Goal: Go to known website: Go to known website

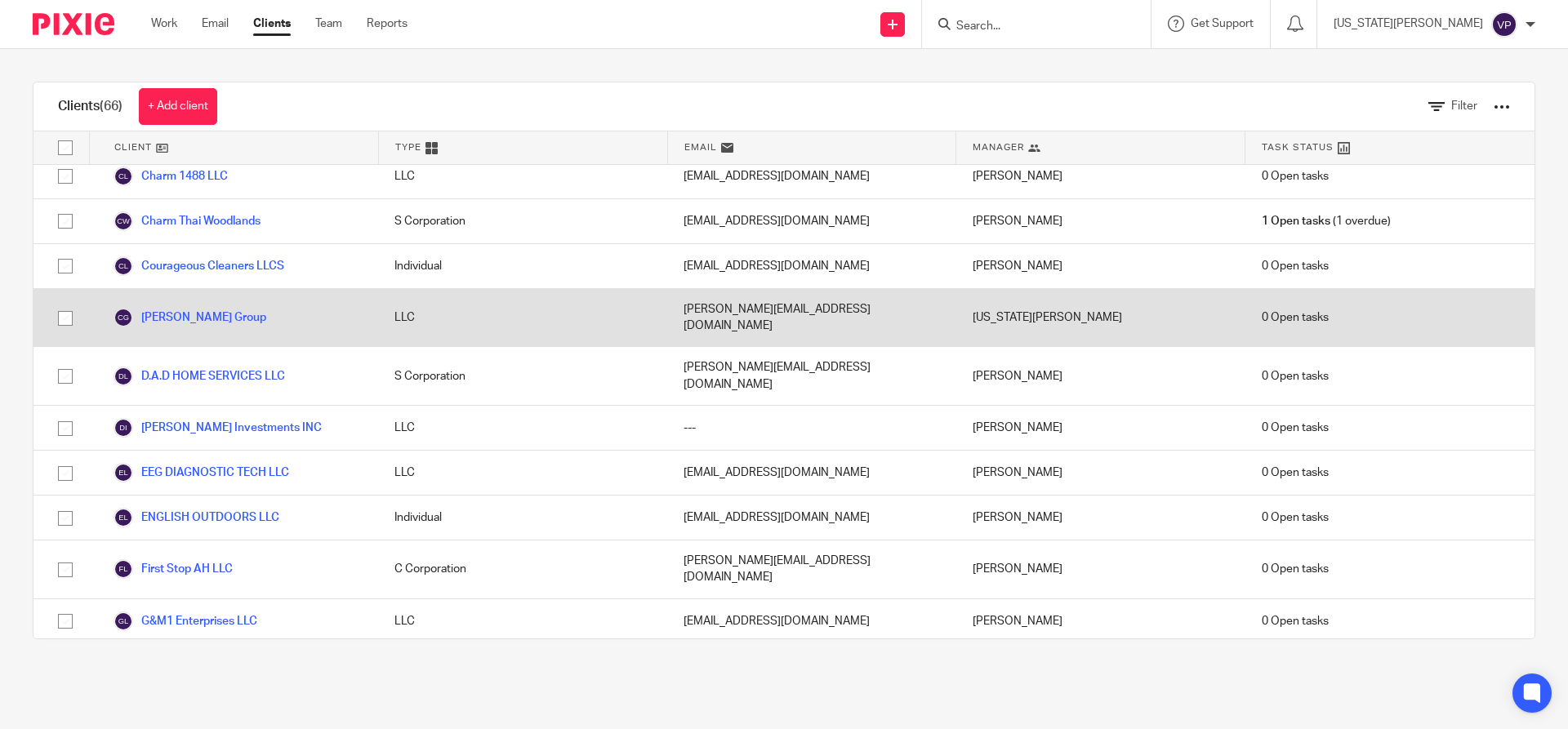
scroll to position [1062, 0]
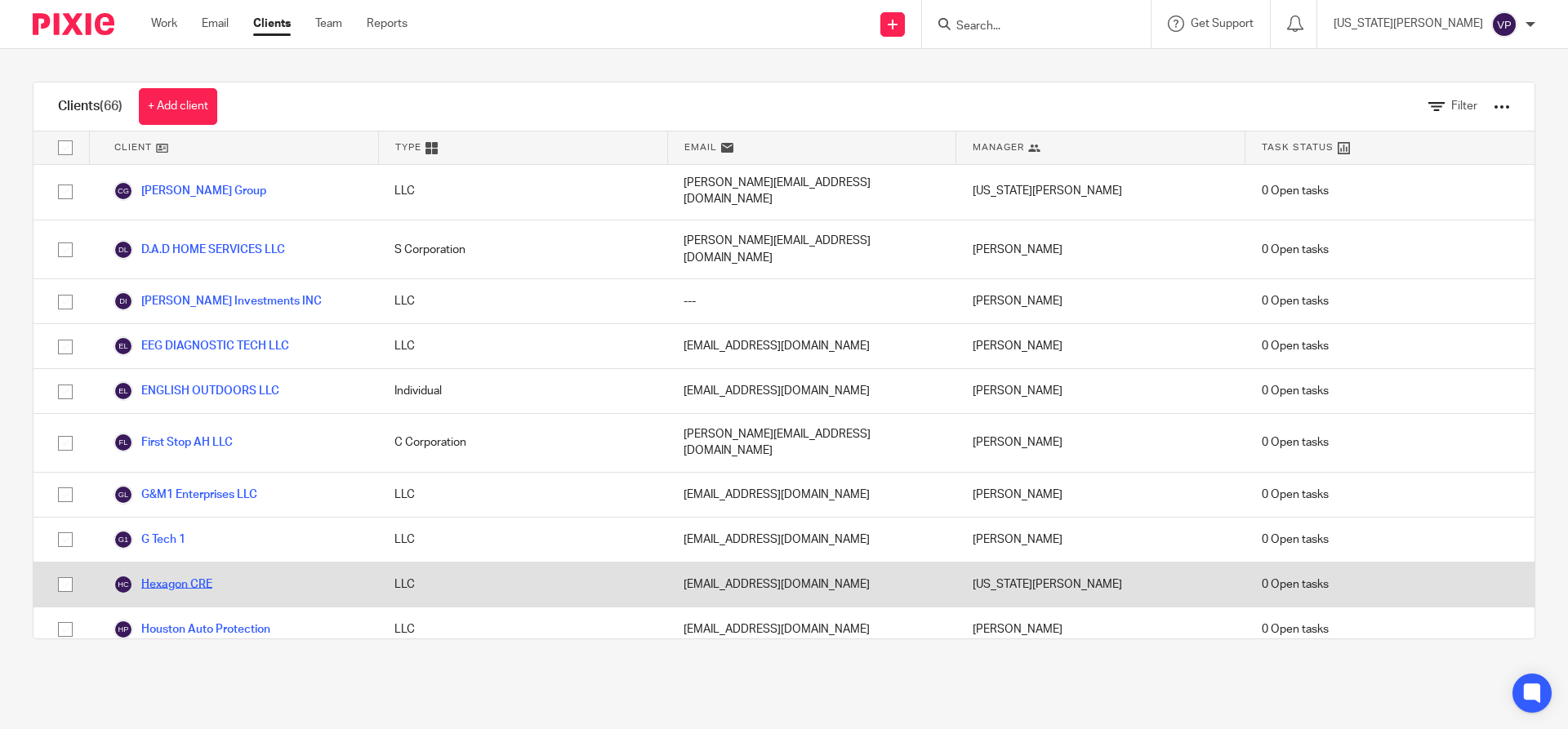
click at [206, 575] on link "Hexagon CRE" at bounding box center [163, 585] width 98 height 20
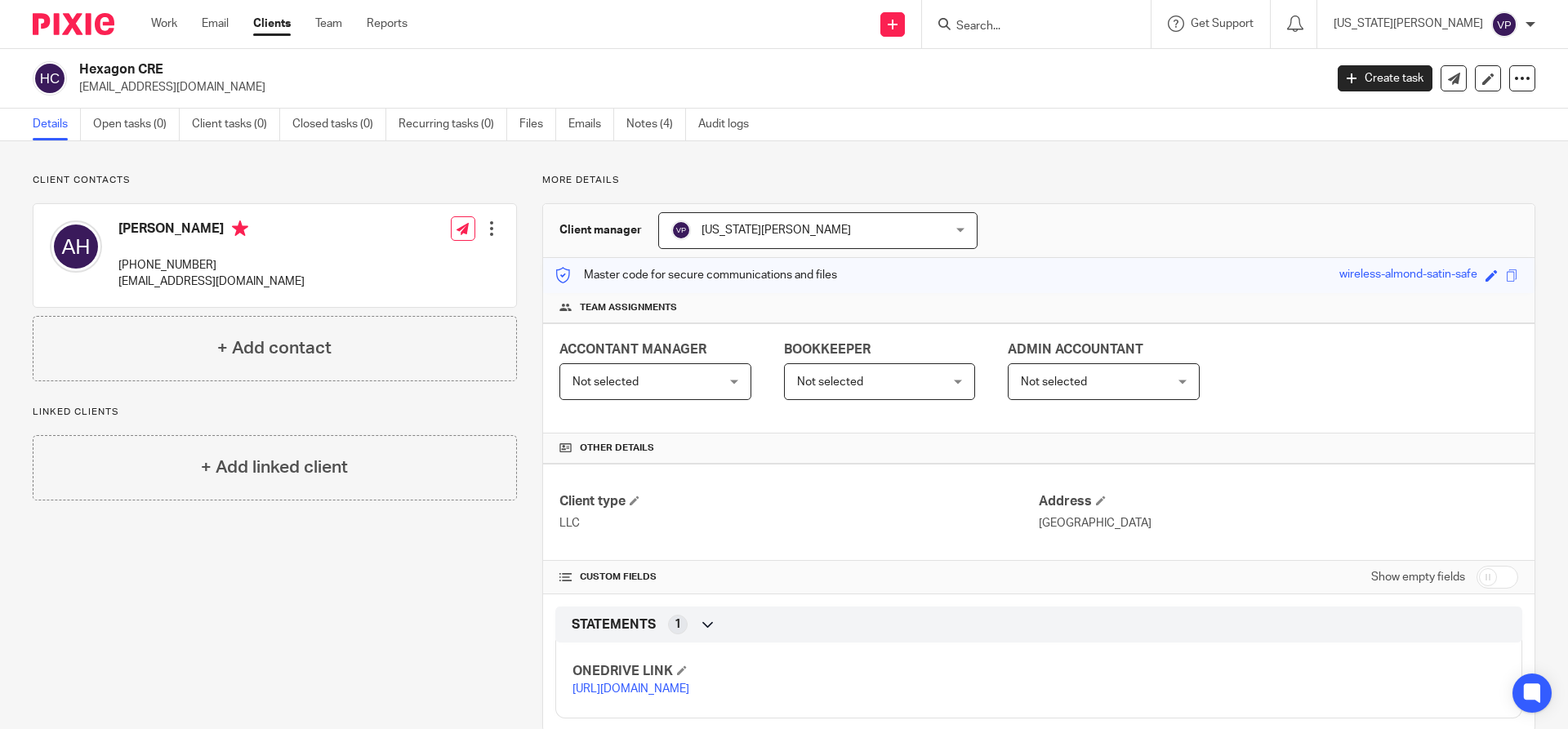
click at [630, 698] on p "[URL][DOMAIN_NAME]" at bounding box center [805, 689] width 466 height 16
click at [690, 695] on link "[URL][DOMAIN_NAME]" at bounding box center [631, 689] width 117 height 12
